Goal: Transaction & Acquisition: Purchase product/service

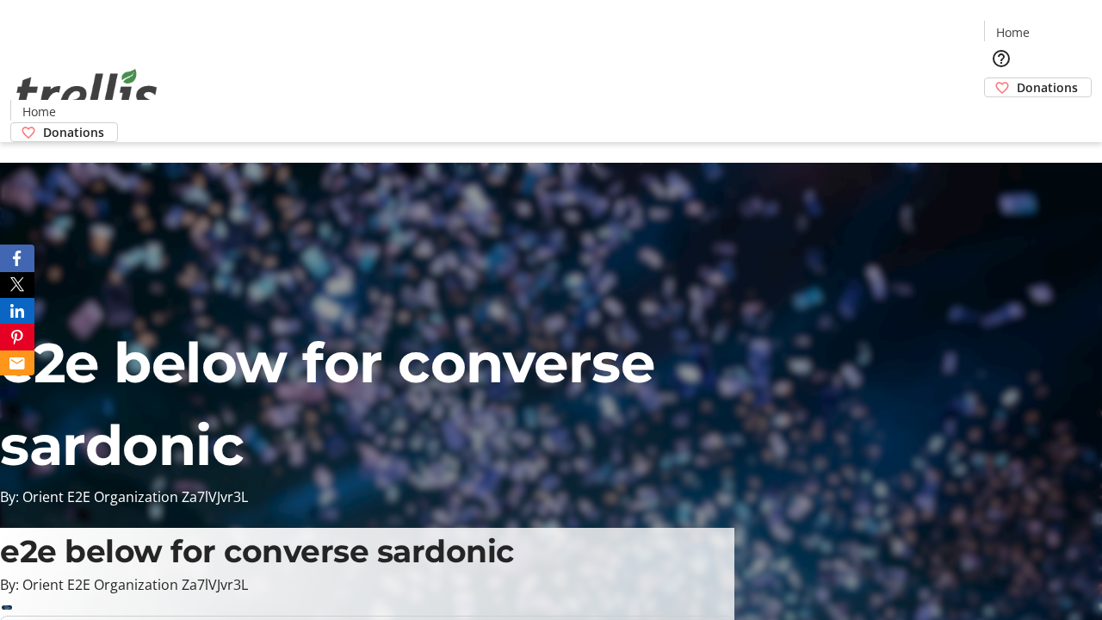
click at [1017, 78] on span "Donations" at bounding box center [1047, 87] width 61 height 18
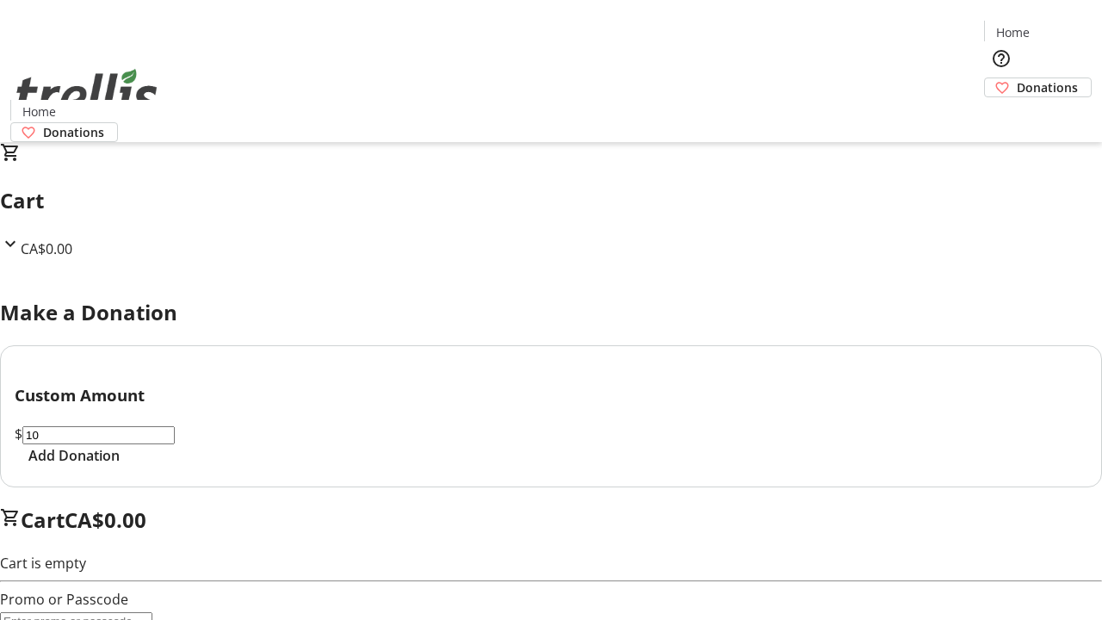
click at [120, 466] on span "Add Donation" at bounding box center [73, 455] width 91 height 21
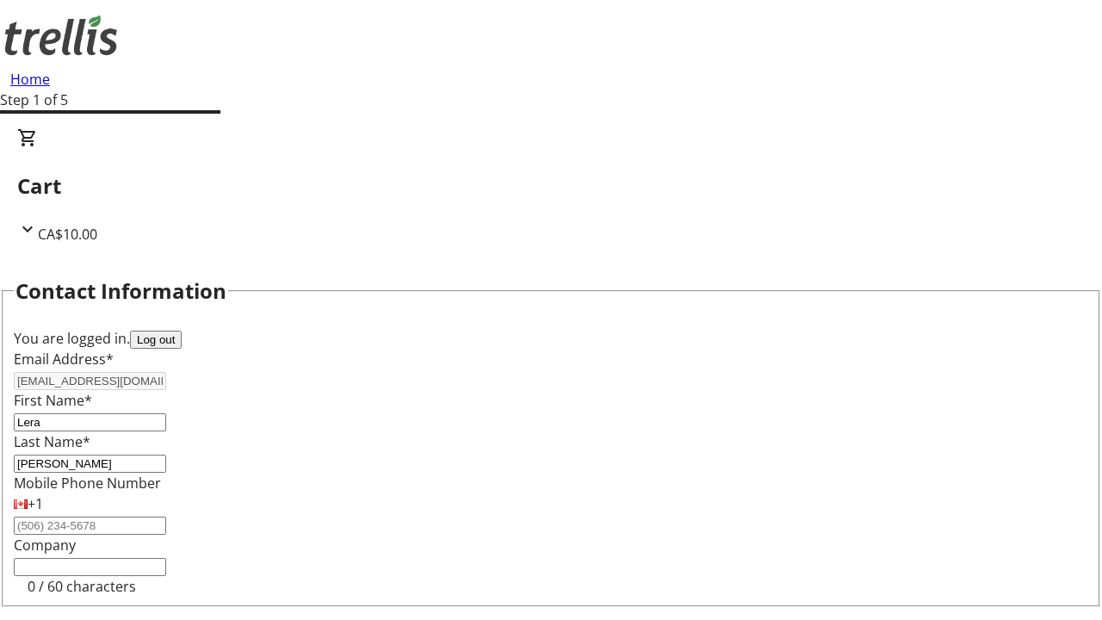
select select "CA"
select select "BC"
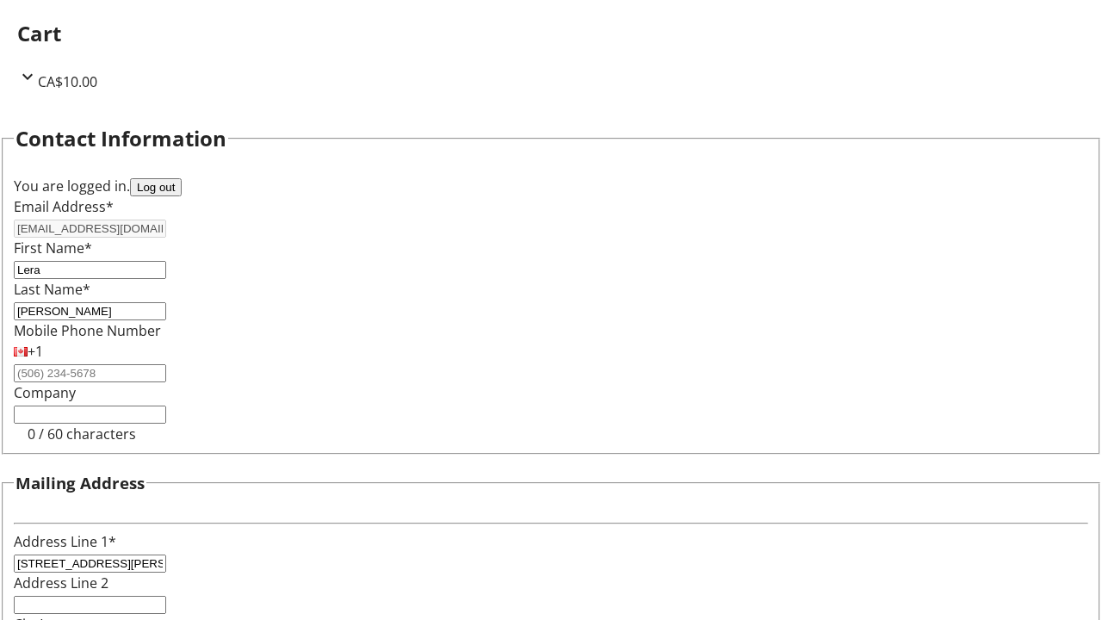
type input "Kelowna"
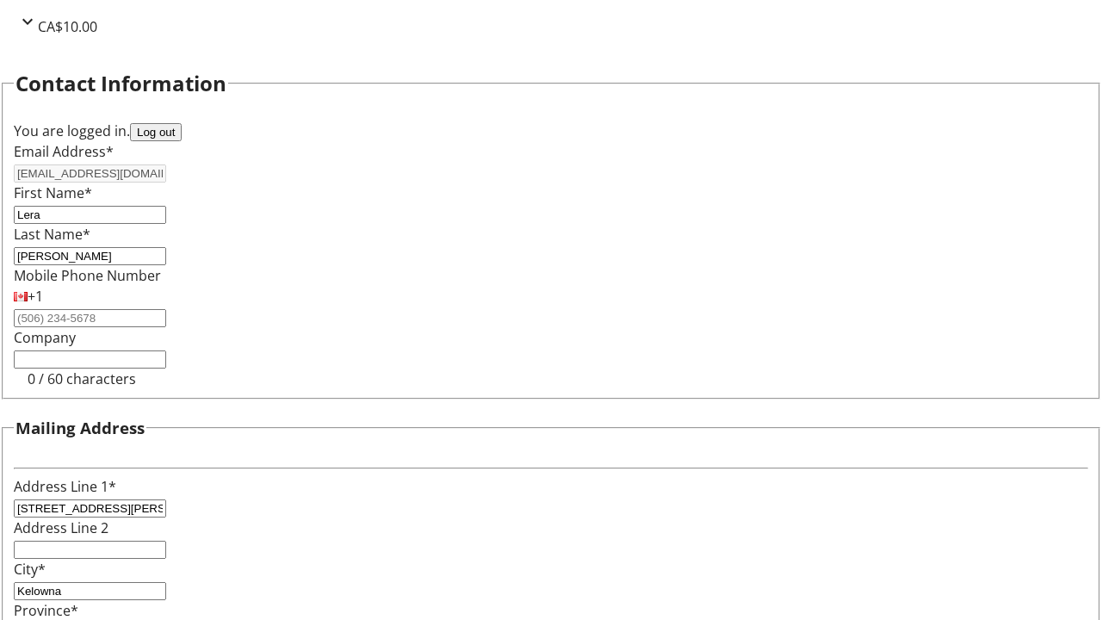
type input "V1Y 0C2"
